Goal: Answer question/provide support: Share knowledge or assist other users

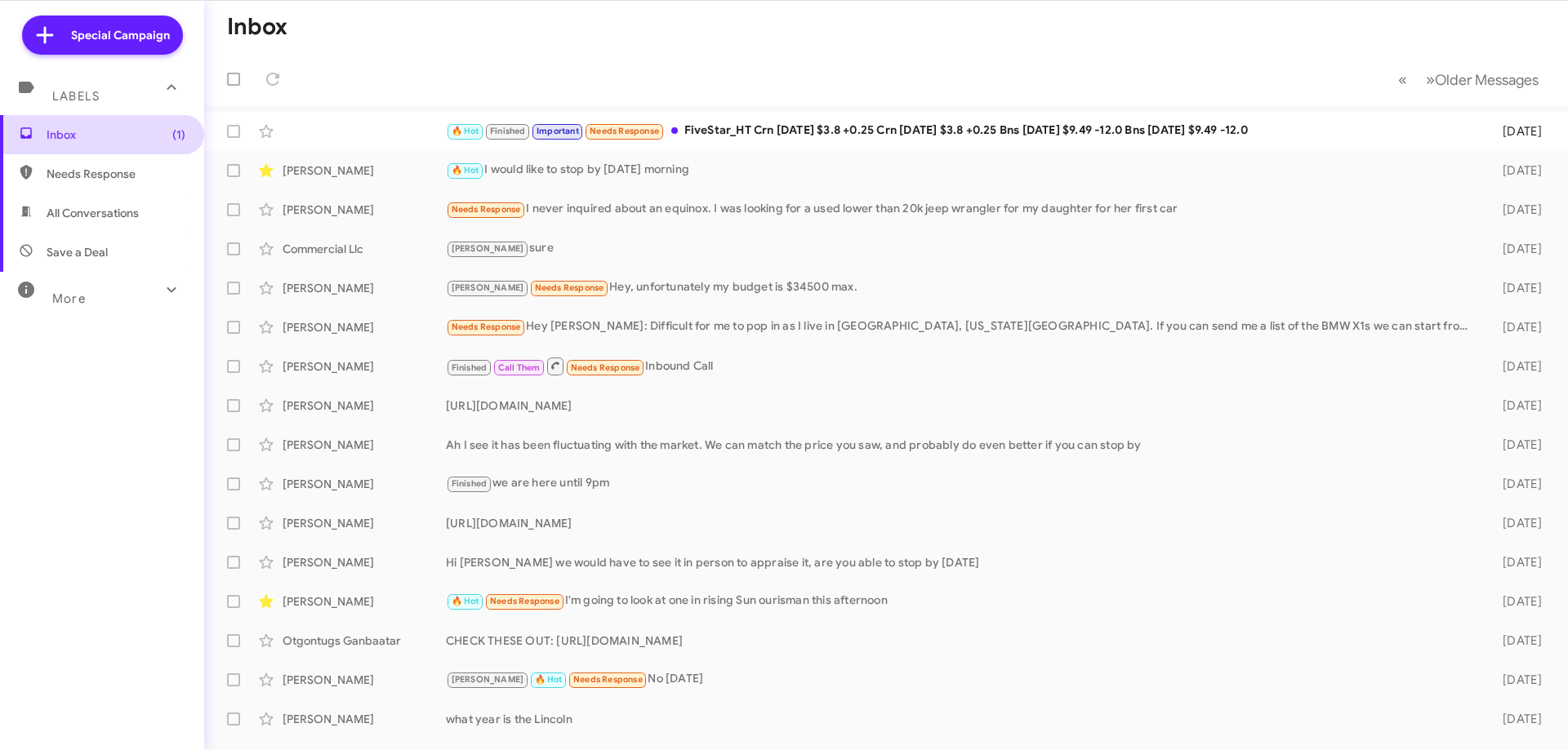
click at [75, 135] on span "Inbox (1)" at bounding box center [116, 134] width 139 height 17
click at [372, 50] on mat-toolbar-row "Inbox" at bounding box center [886, 26] width 1364 height 52
drag, startPoint x: 388, startPoint y: 18, endPoint x: 378, endPoint y: 56, distance: 39.3
click at [388, 19] on mat-toolbar-row "Inbox" at bounding box center [886, 26] width 1364 height 52
drag, startPoint x: 374, startPoint y: 61, endPoint x: 373, endPoint y: 77, distance: 16.0
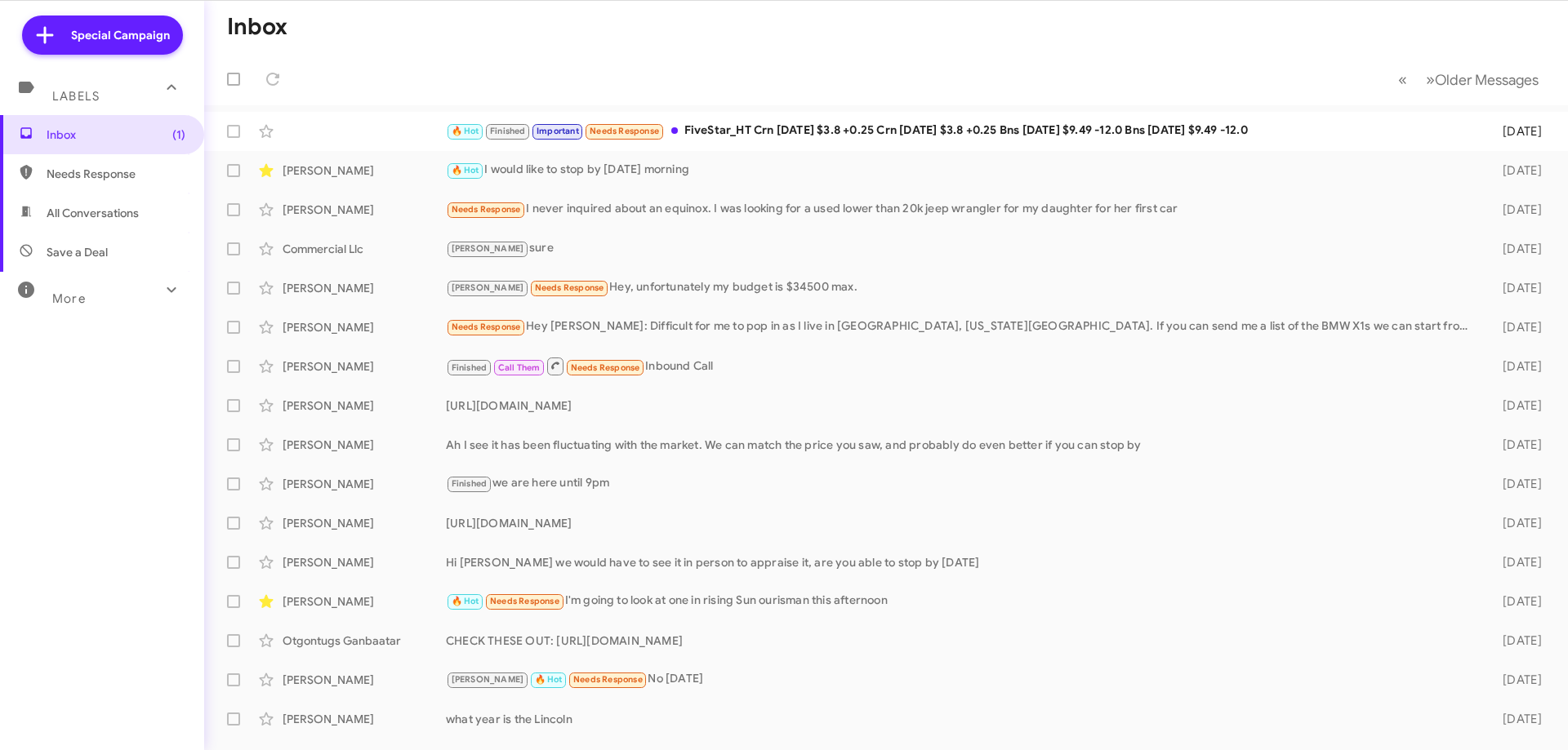
click at [373, 62] on mat-toolbar-row "« Previous » Next Older Messages" at bounding box center [886, 78] width 1364 height 52
click at [375, 86] on mat-toolbar-row "« Previous » Next Older Messages" at bounding box center [886, 78] width 1364 height 52
click at [377, 20] on mat-toolbar-row "Inbox" at bounding box center [886, 26] width 1364 height 52
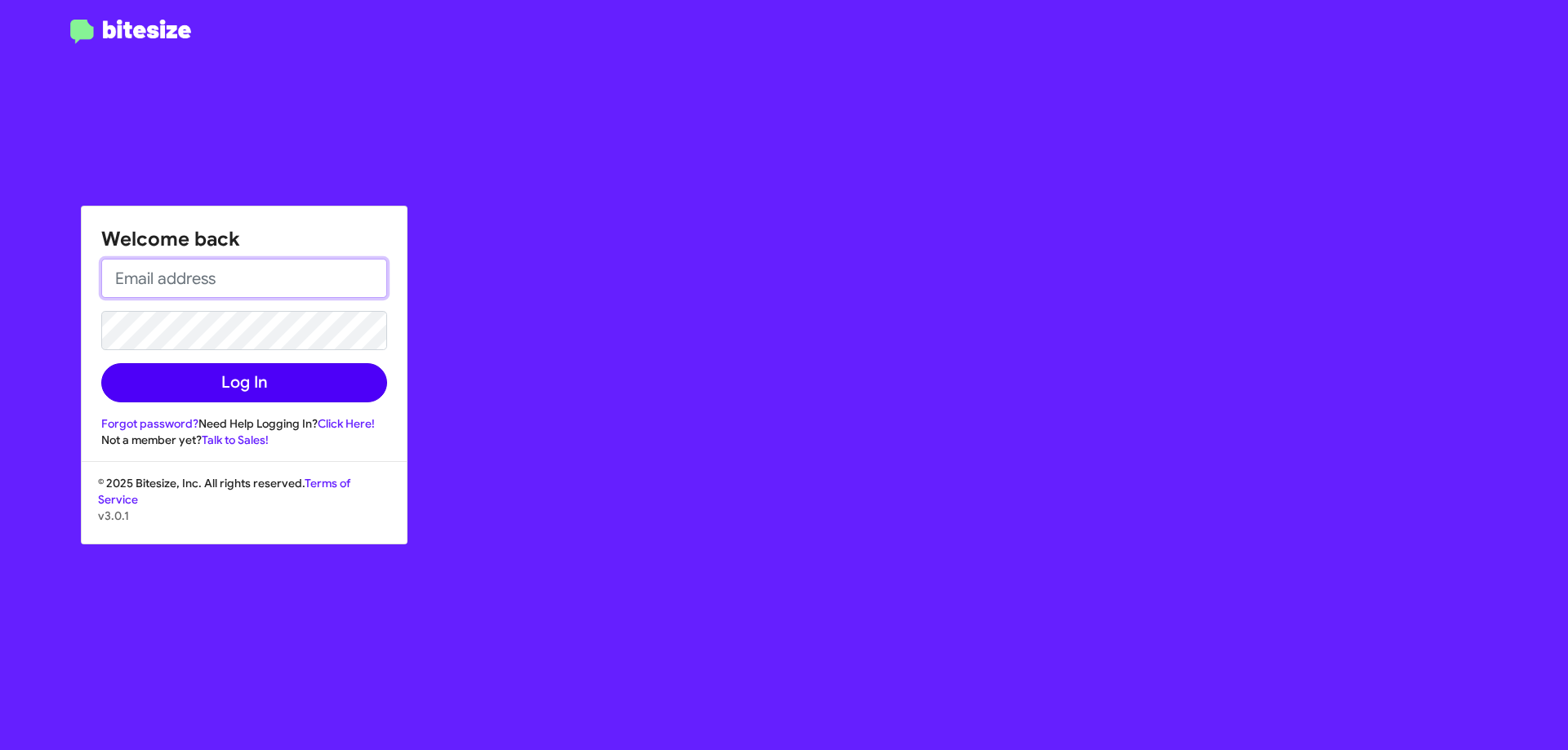
type input "[EMAIL_ADDRESS][DOMAIN_NAME]"
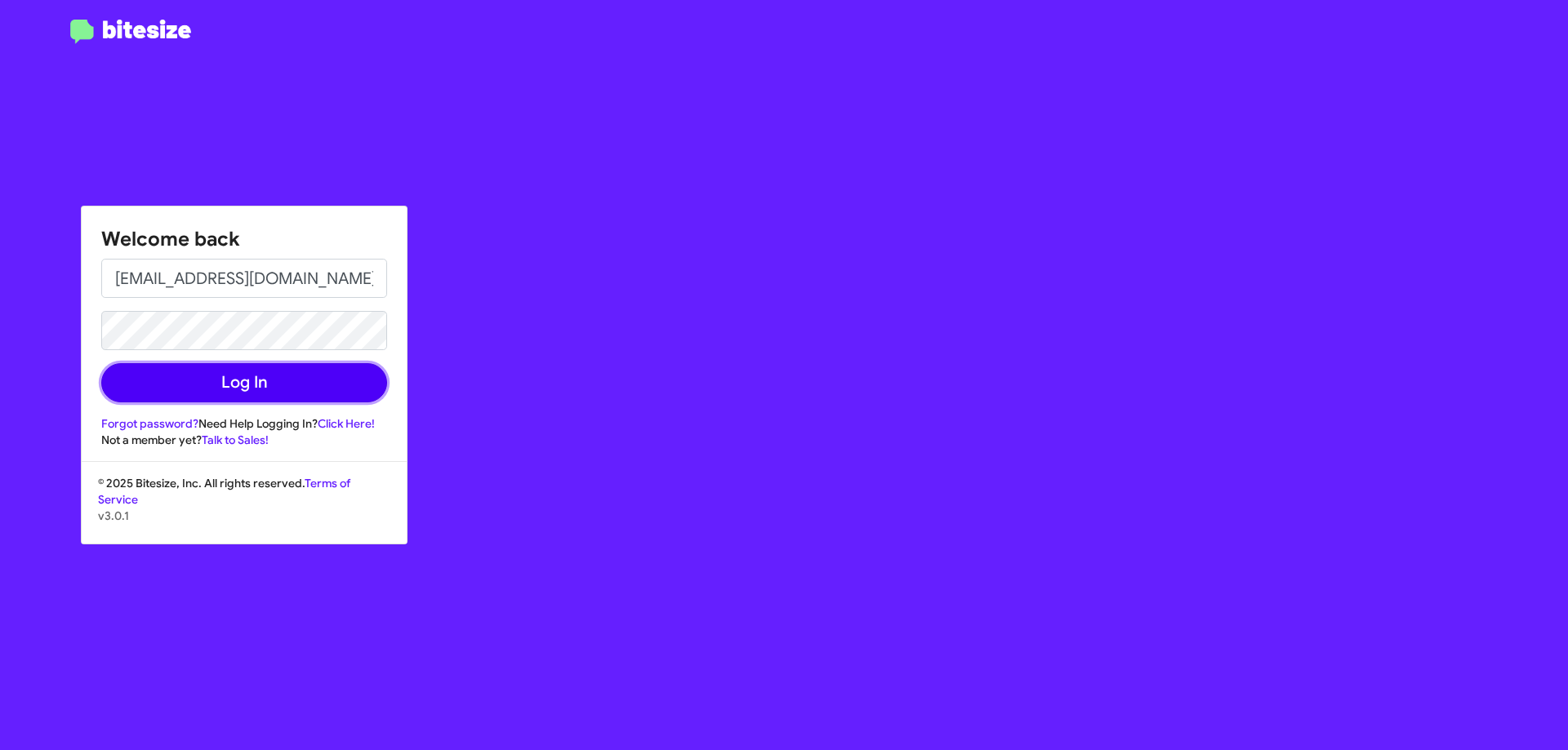
drag, startPoint x: 182, startPoint y: 378, endPoint x: 189, endPoint y: 368, distance: 12.2
click at [183, 378] on button "Log In" at bounding box center [244, 383] width 286 height 40
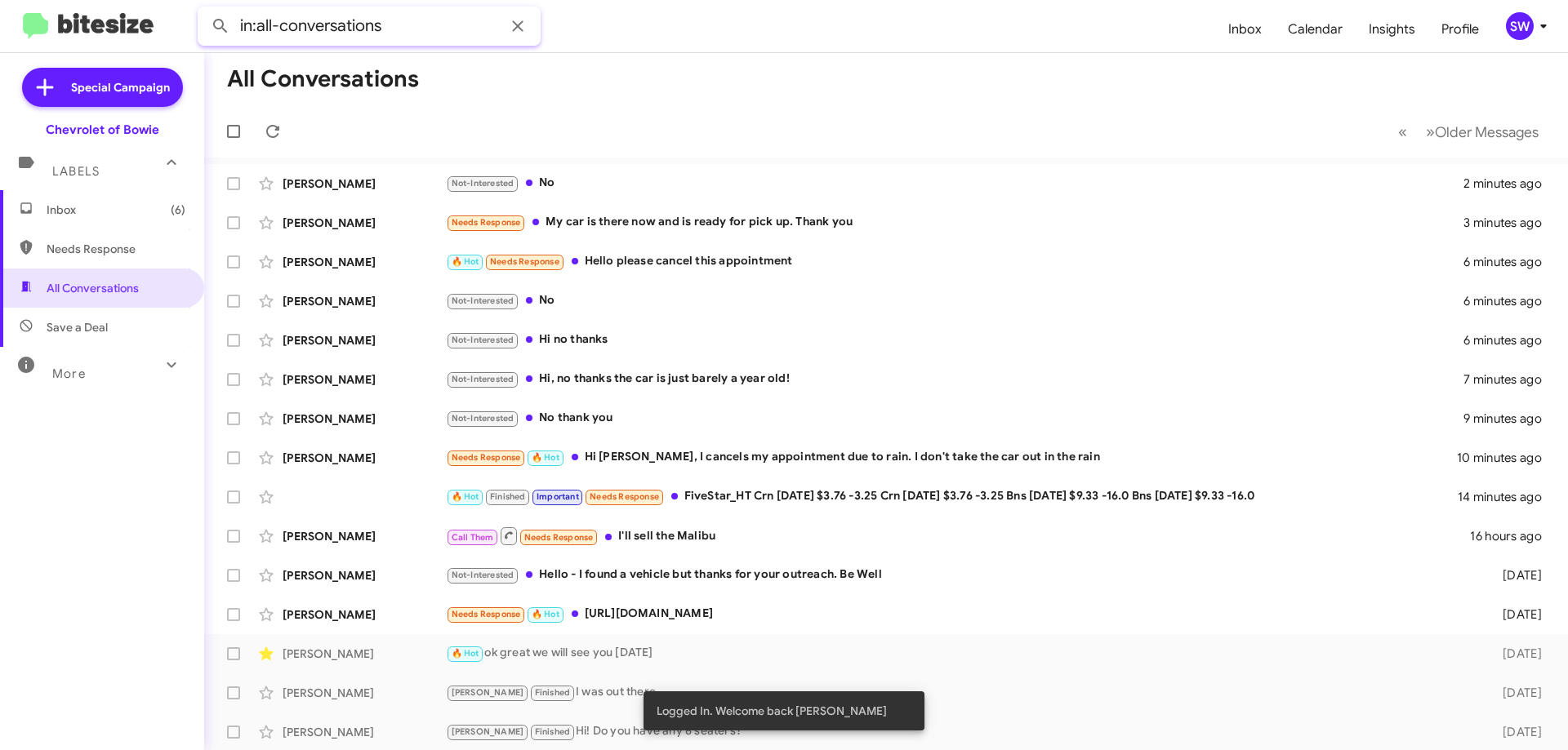
click at [413, 28] on input "in:all-conversations" at bounding box center [369, 26] width 343 height 40
paste input "2407037740"
type input "in:all-conversations 2407037740"
click at [204, 10] on button at bounding box center [220, 26] width 33 height 33
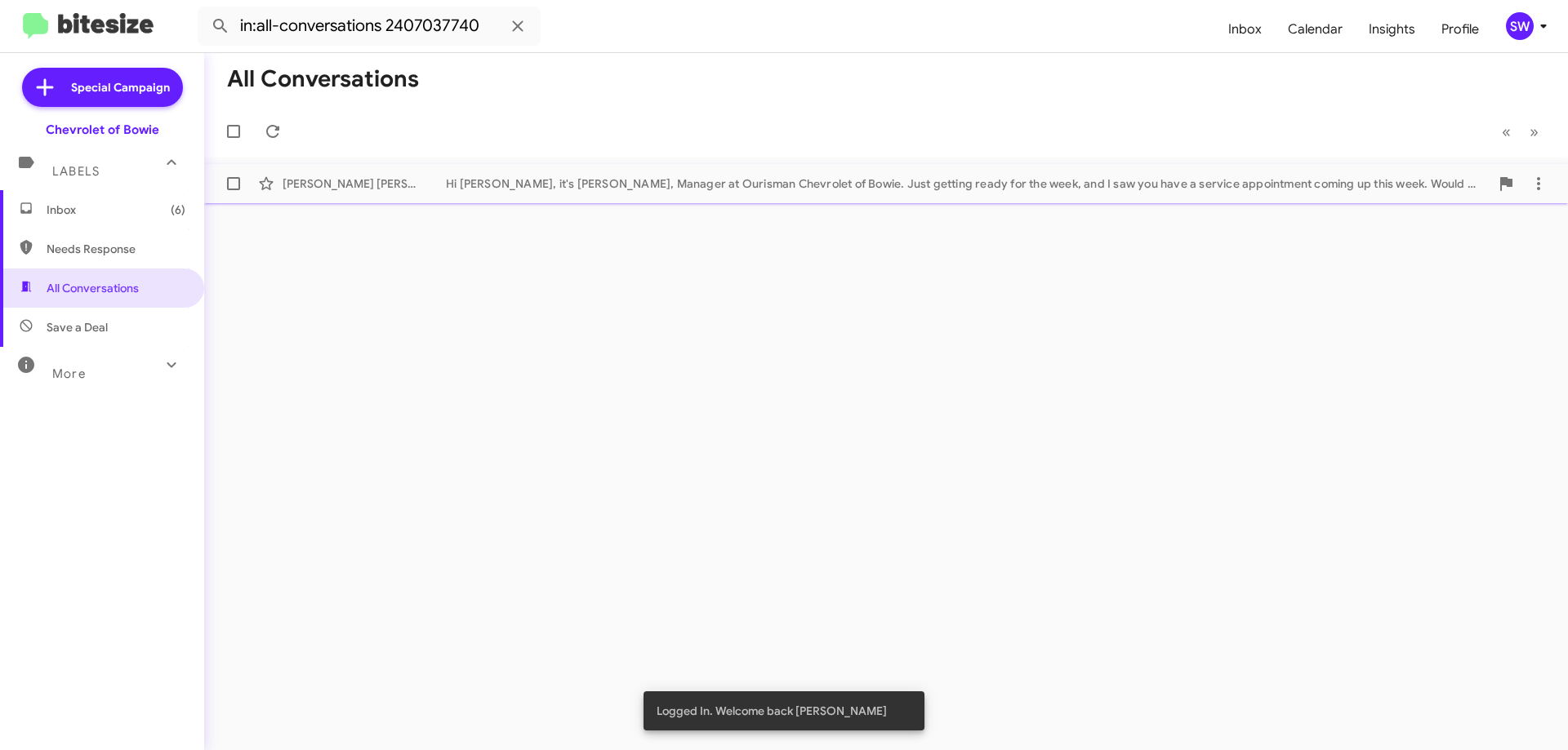
click at [765, 184] on div "Hi [PERSON_NAME], it's [PERSON_NAME], Manager at Ourisman Chevrolet of Bowie. J…" at bounding box center [967, 184] width 1044 height 17
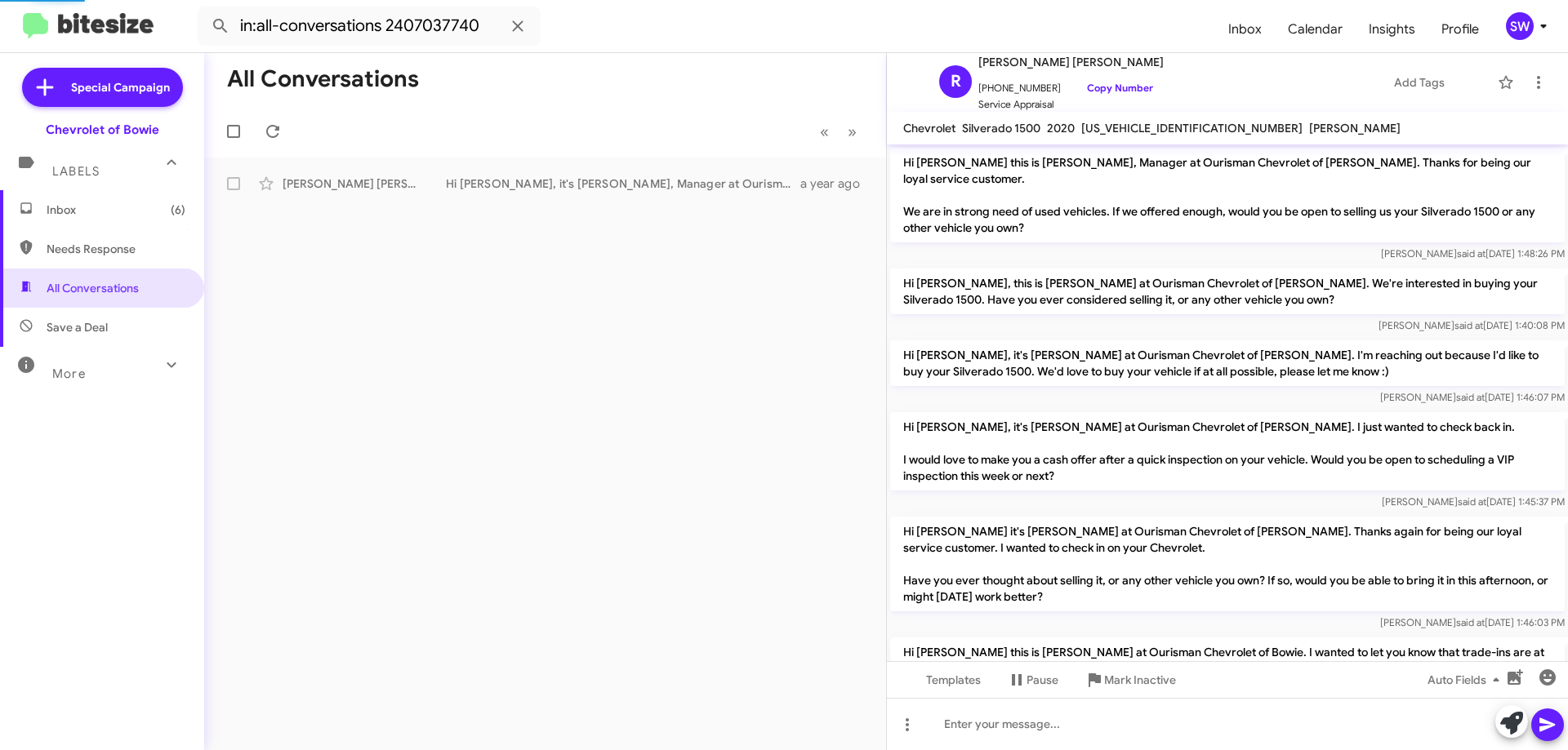
scroll to position [271, 0]
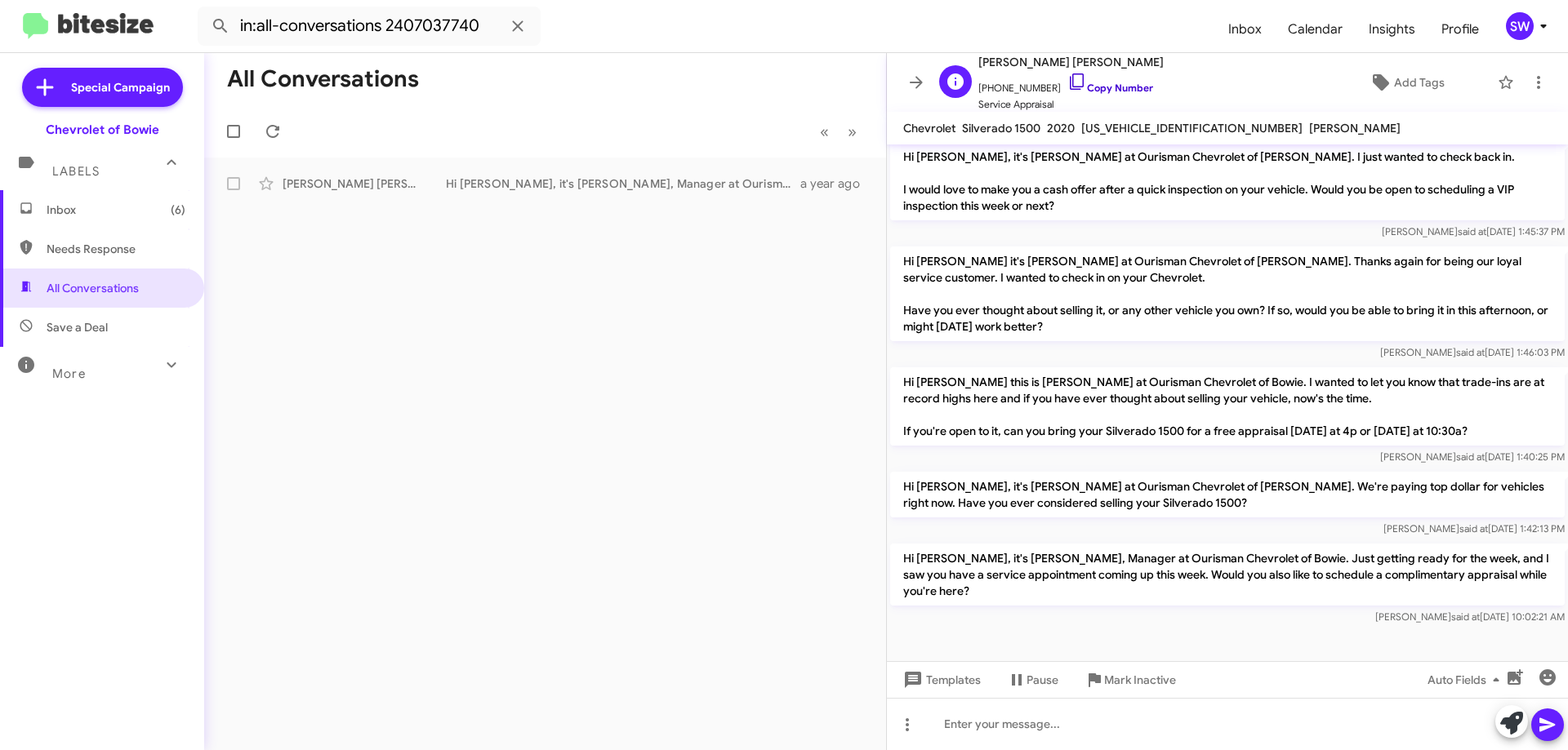
drag, startPoint x: 1060, startPoint y: 82, endPoint x: 1249, endPoint y: 73, distance: 189.2
click at [1067, 82] on icon at bounding box center [1077, 82] width 20 height 20
drag, startPoint x: 1117, startPoint y: 680, endPoint x: 1134, endPoint y: 669, distance: 20.2
click at [1122, 677] on span "Mark Inactive" at bounding box center [1140, 681] width 72 height 30
